Goal: Transaction & Acquisition: Purchase product/service

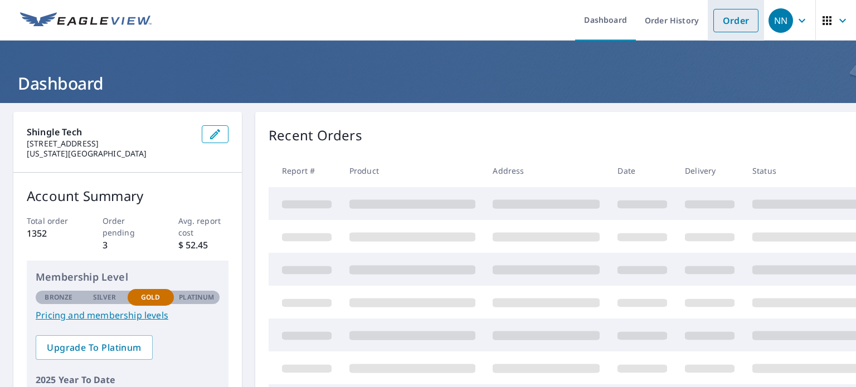
click at [723, 10] on link "Order" at bounding box center [736, 20] width 45 height 23
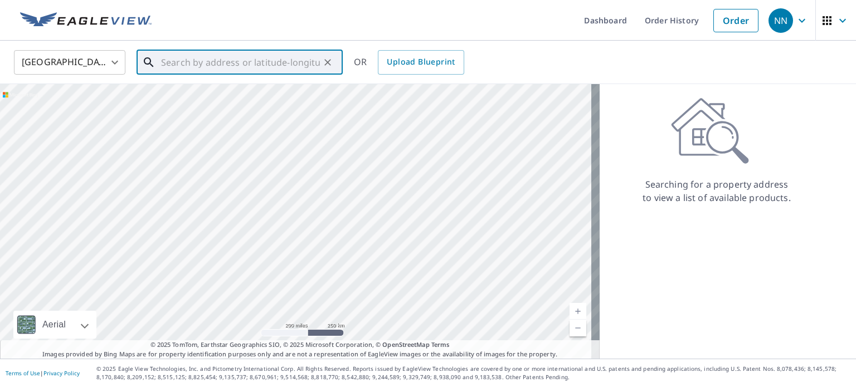
click at [244, 64] on input "text" at bounding box center [240, 62] width 159 height 31
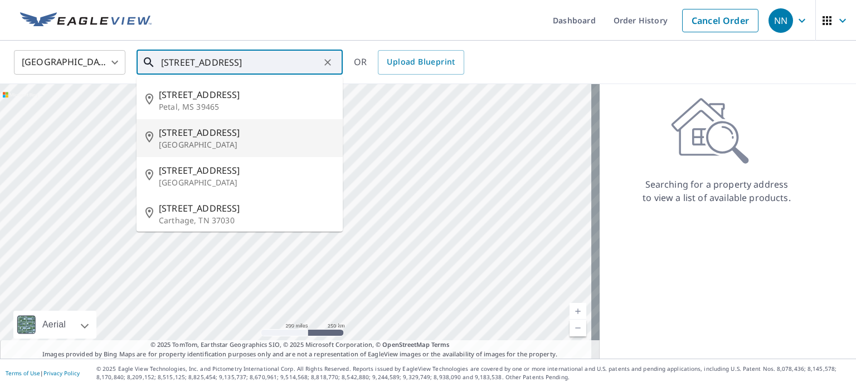
click at [212, 140] on p "[GEOGRAPHIC_DATA]" at bounding box center [246, 144] width 175 height 11
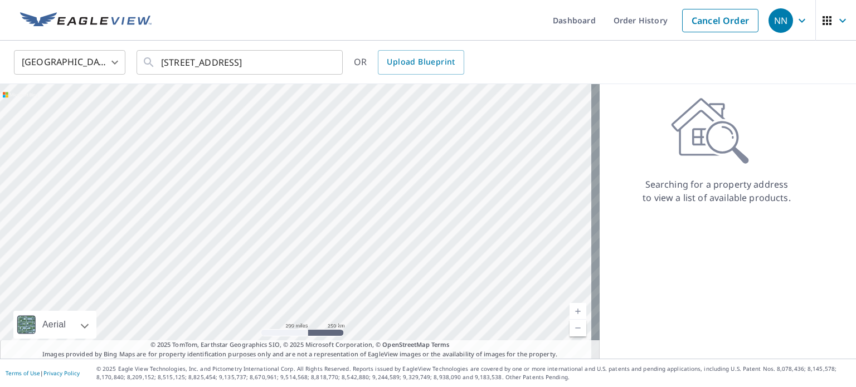
type input "[STREET_ADDRESS]"
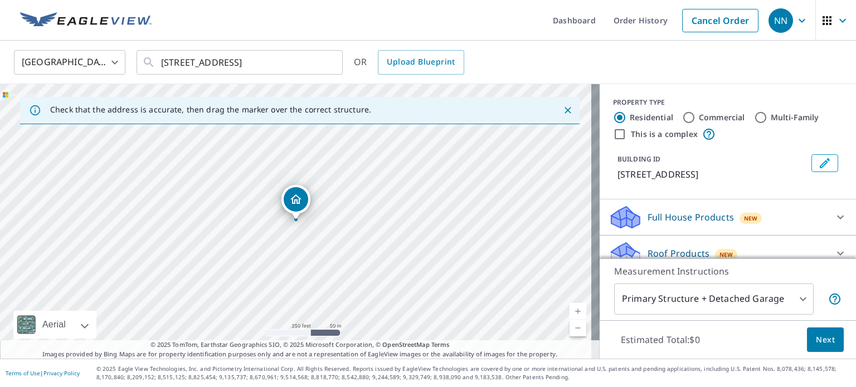
scroll to position [45, 0]
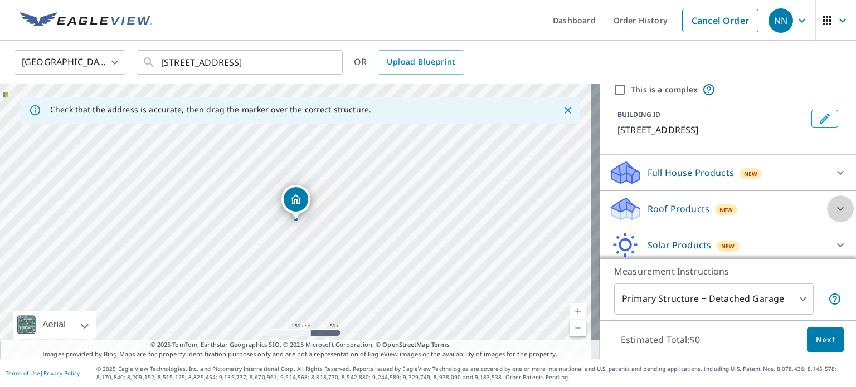
click at [834, 207] on icon at bounding box center [840, 208] width 13 height 13
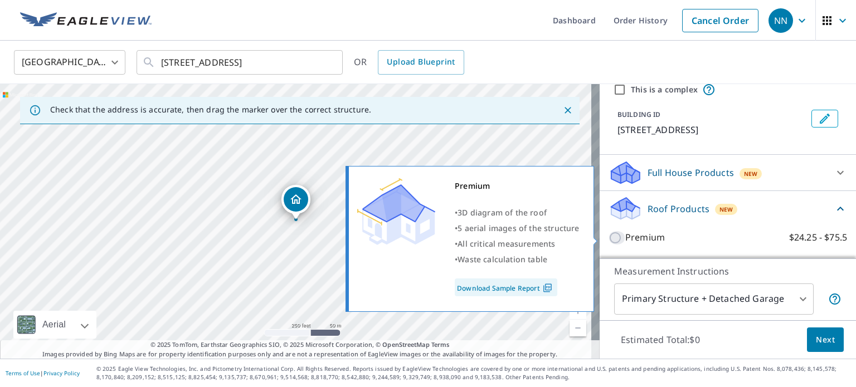
click at [609, 237] on input "Premium $24.25 - $75.5" at bounding box center [617, 237] width 17 height 13
checkbox input "true"
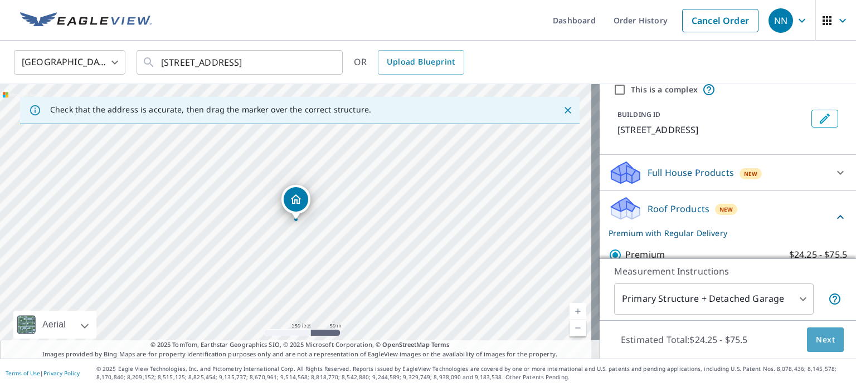
click at [821, 341] on span "Next" at bounding box center [825, 340] width 19 height 14
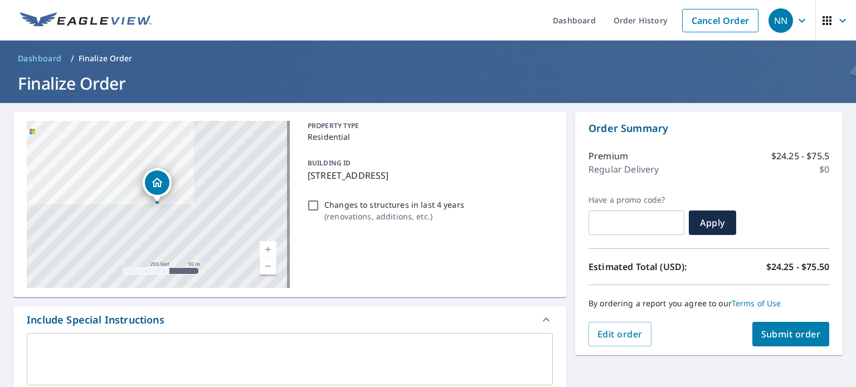
click at [770, 332] on span "Submit order" at bounding box center [791, 334] width 60 height 12
